Goal: Information Seeking & Learning: Learn about a topic

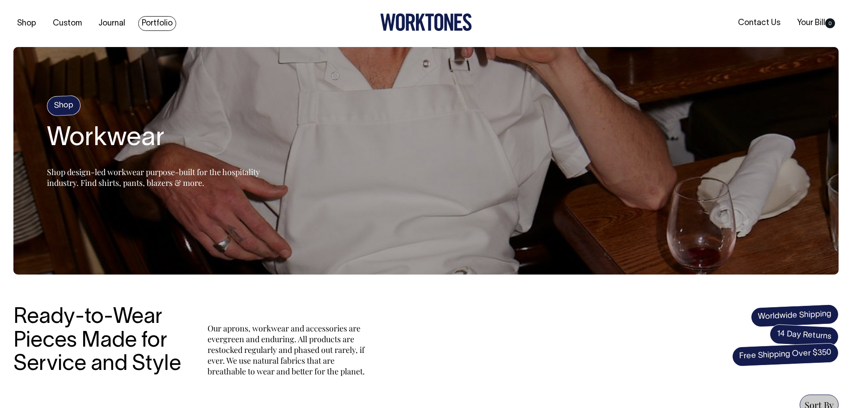
click at [160, 25] on link "Portfolio" at bounding box center [157, 23] width 38 height 15
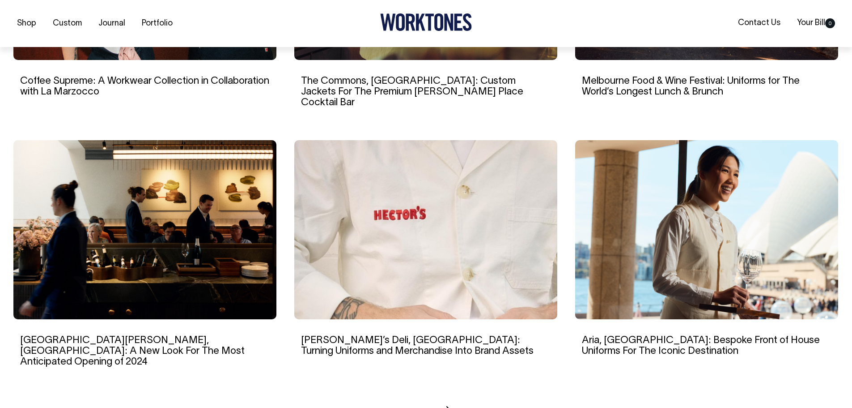
scroll to position [747, 0]
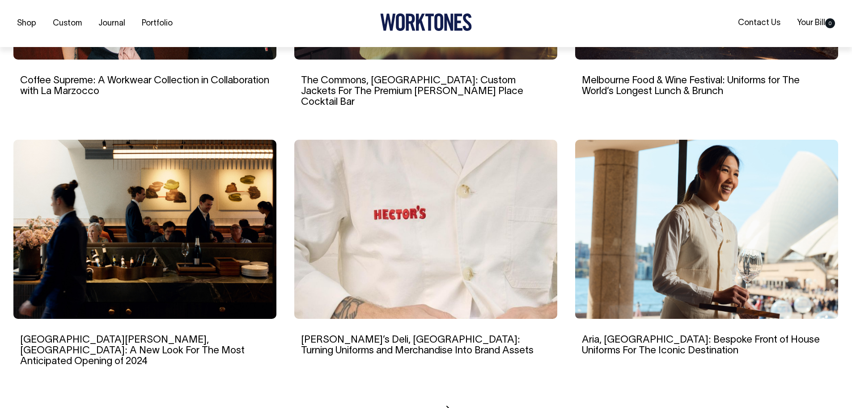
click at [149, 251] on img at bounding box center [144, 229] width 263 height 179
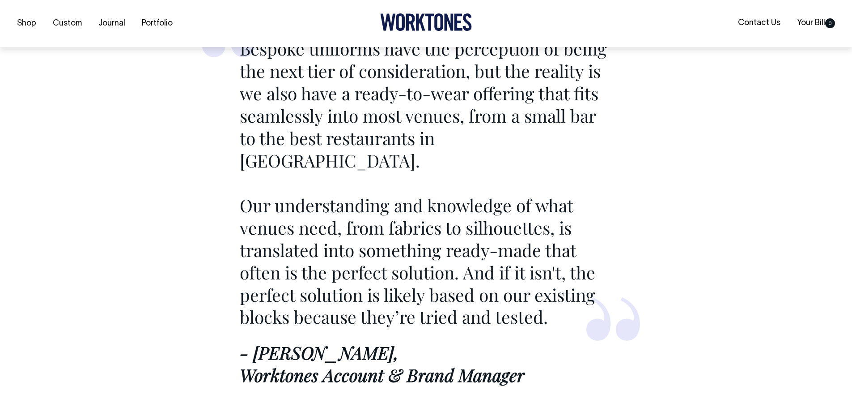
scroll to position [4184, 0]
